Goal: Use online tool/utility: Utilize a website feature to perform a specific function

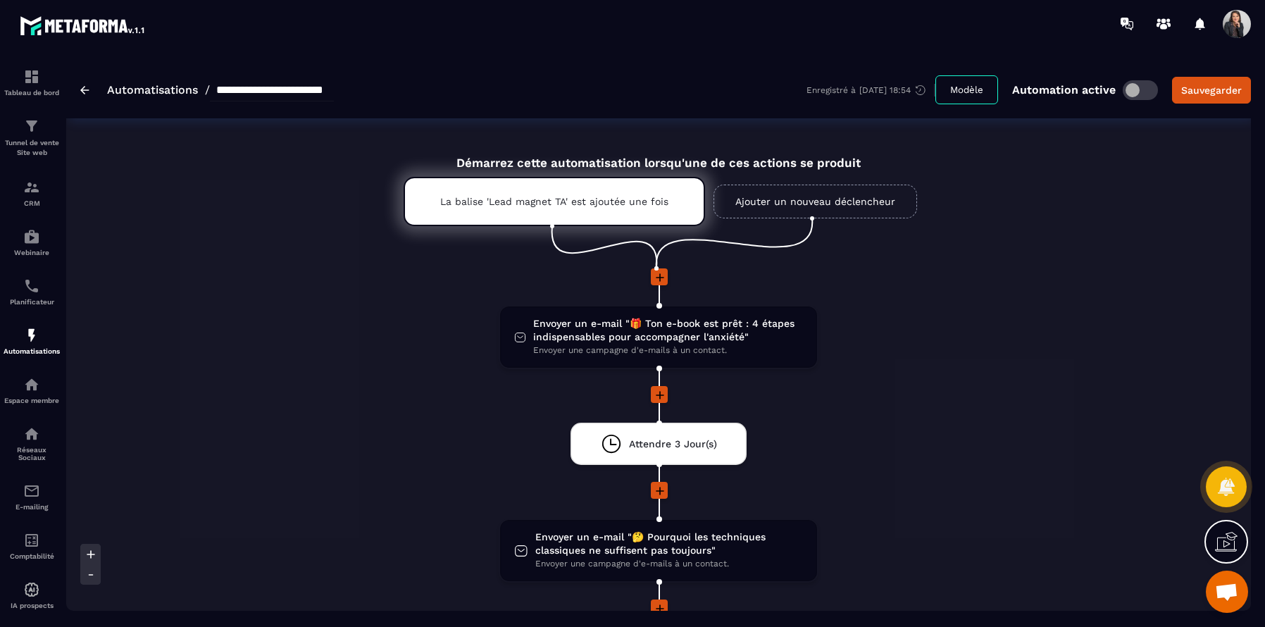
scroll to position [1273, 0]
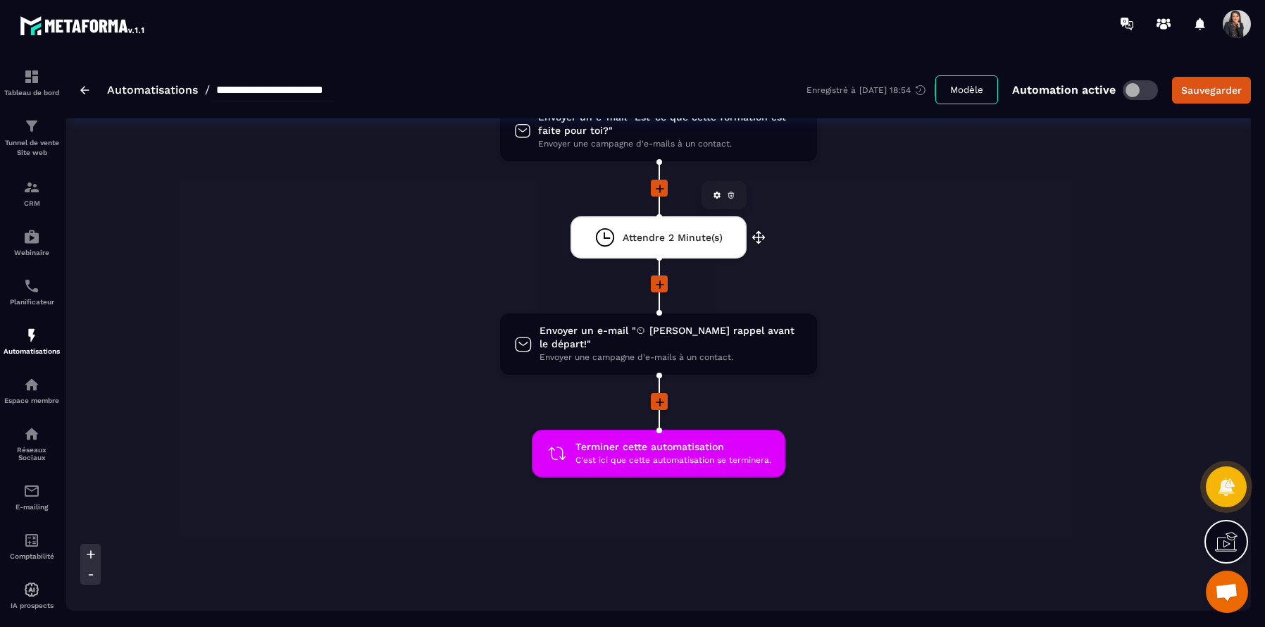
click at [662, 236] on span "Attendre 2 Minute(s)" at bounding box center [673, 237] width 100 height 13
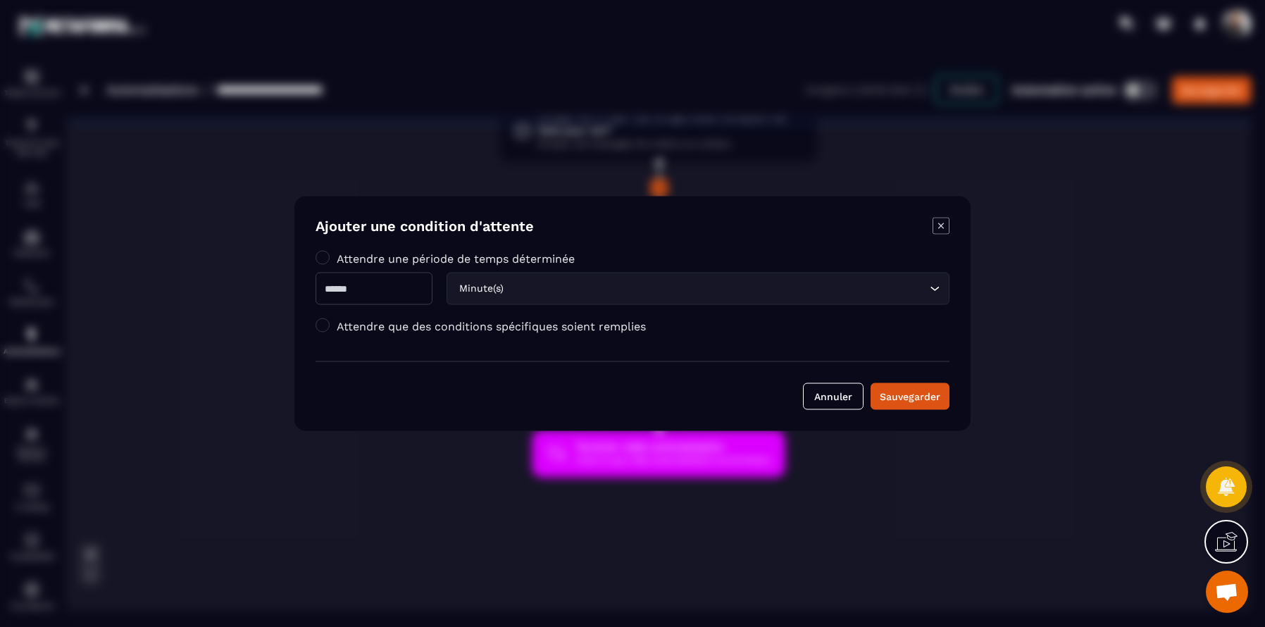
click at [356, 292] on input "*" at bounding box center [373, 289] width 117 height 32
type input "*"
click at [594, 293] on input "Search for option" at bounding box center [716, 288] width 420 height 15
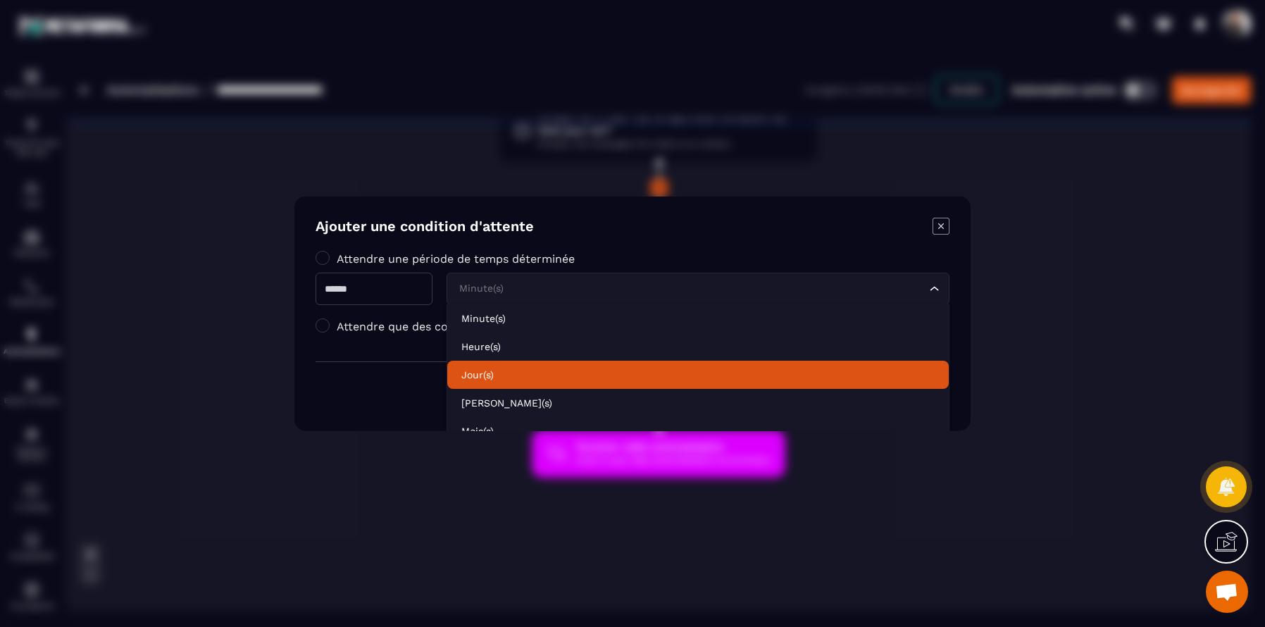
click at [499, 371] on p "Jour(s)" at bounding box center [697, 375] width 473 height 14
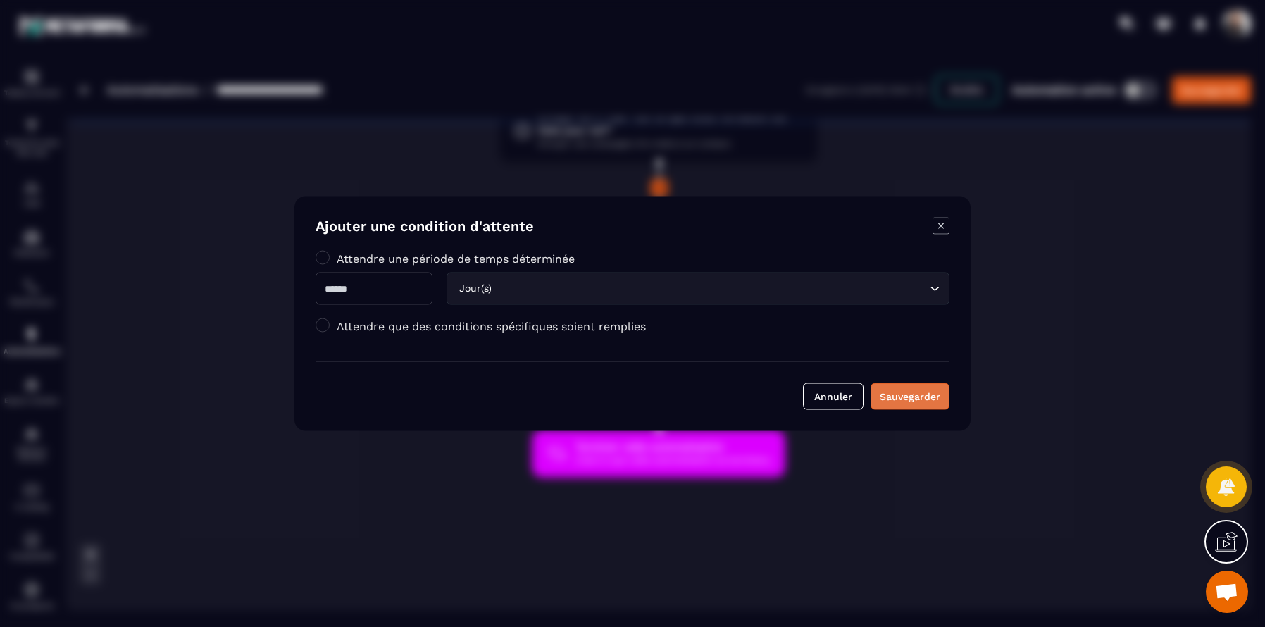
click at [934, 397] on div "Sauvegarder" at bounding box center [910, 396] width 61 height 14
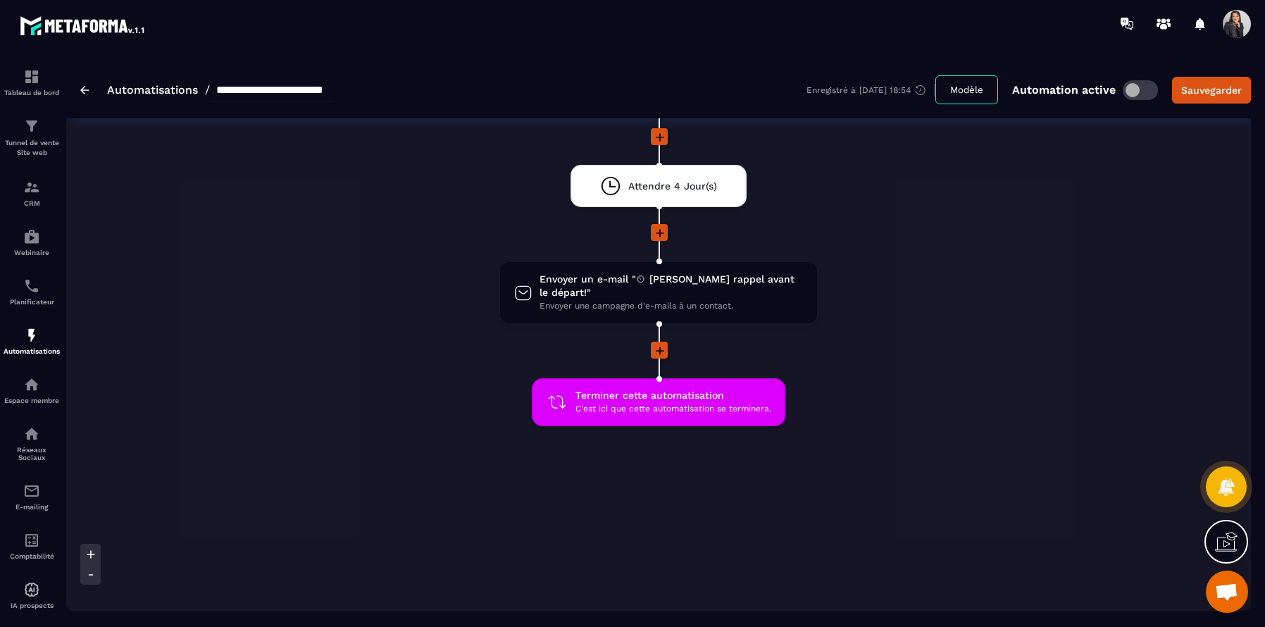
scroll to position [1326, 0]
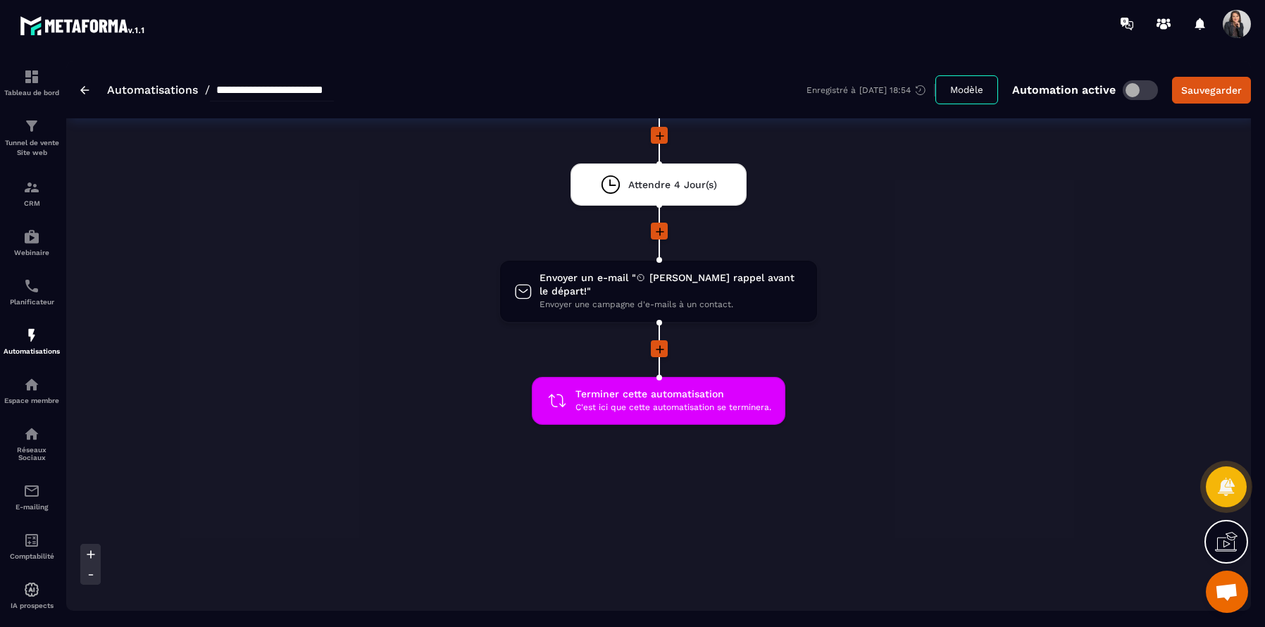
click at [659, 345] on icon at bounding box center [660, 349] width 8 height 8
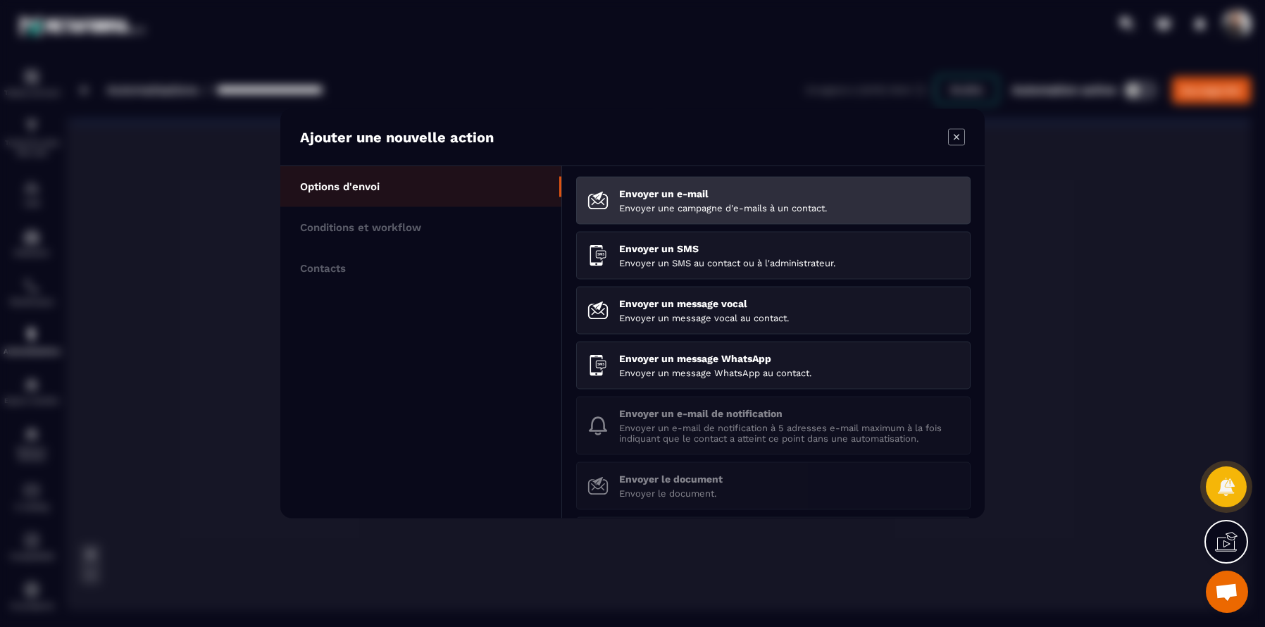
click at [677, 198] on p "Envoyer un e-mail" at bounding box center [789, 193] width 340 height 11
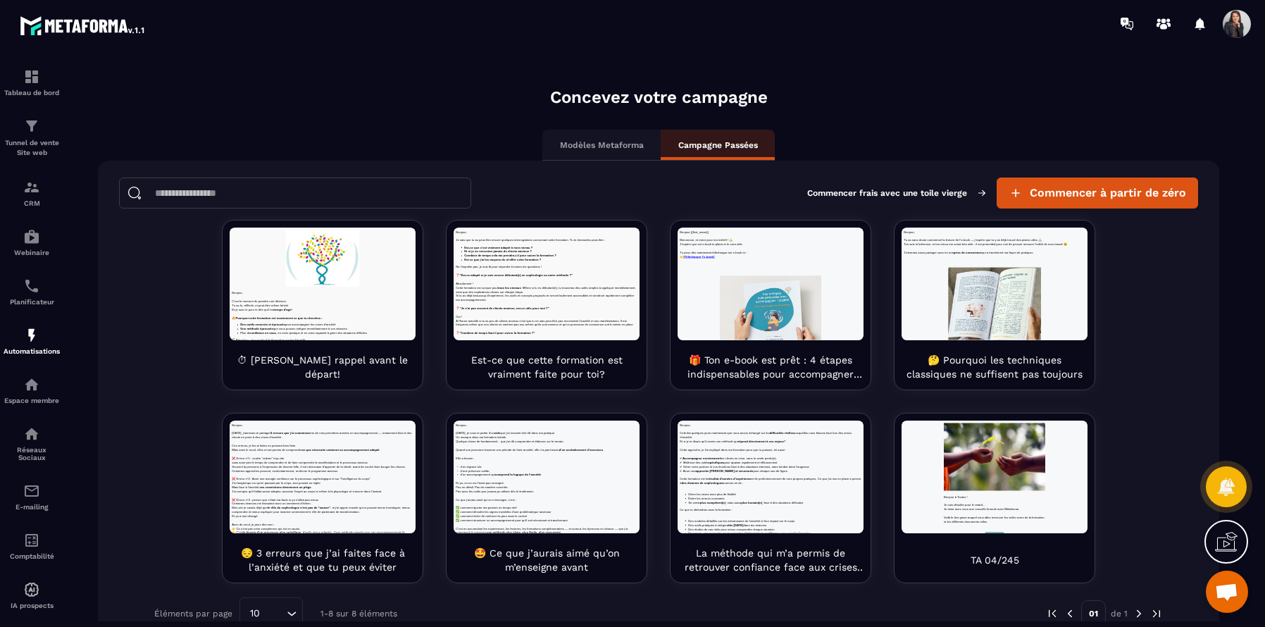
scroll to position [87, 0]
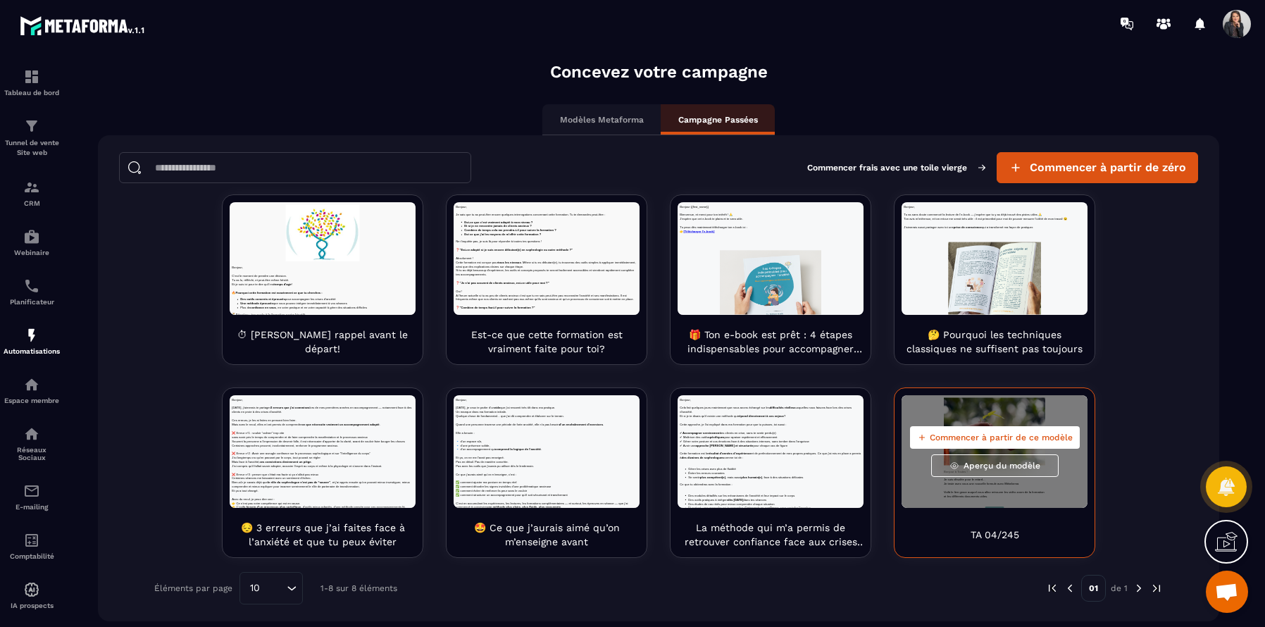
click at [1010, 520] on div "TA 04/245" at bounding box center [994, 534] width 186 height 31
click at [1001, 438] on span "Commencer à partir de ce modèle" at bounding box center [1001, 437] width 143 height 11
